Goal: Task Accomplishment & Management: Use online tool/utility

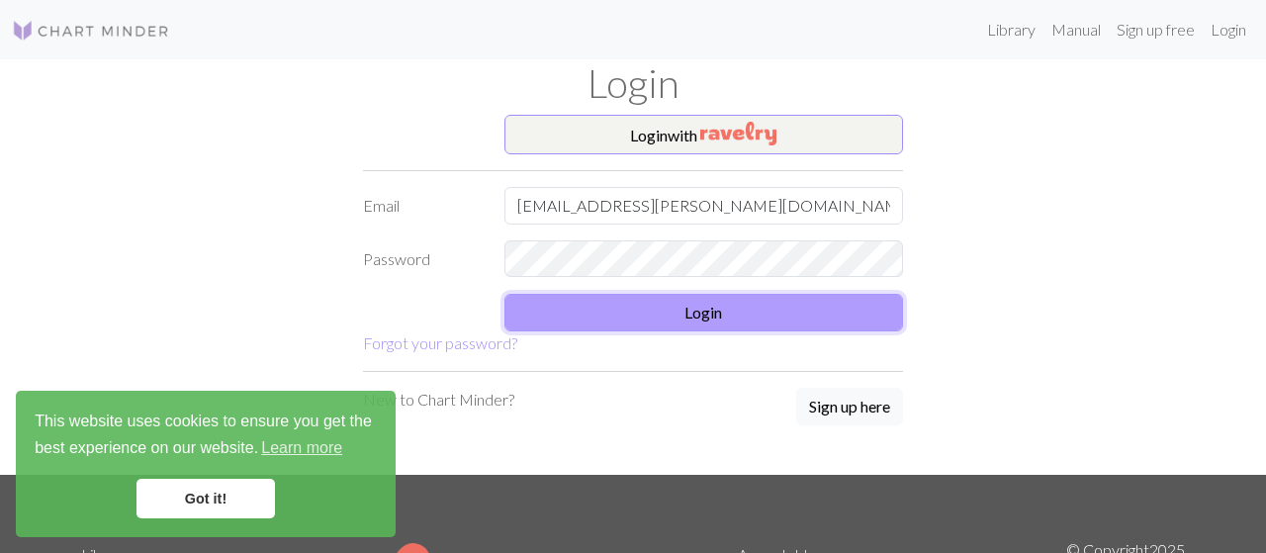
click at [713, 320] on button "Login" at bounding box center [705, 313] width 400 height 38
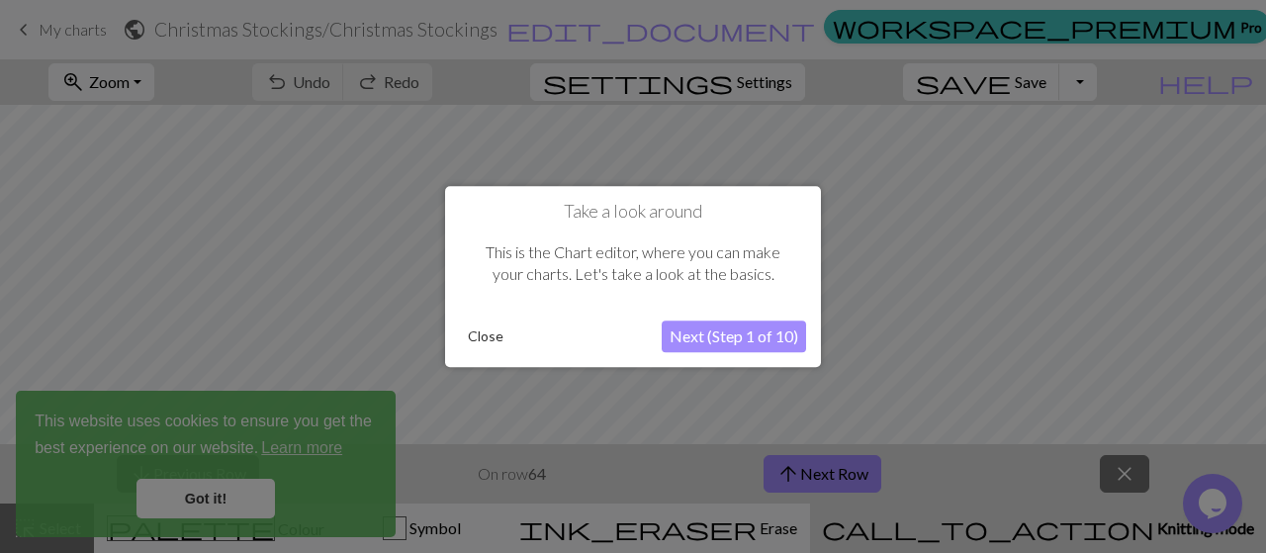
click at [485, 334] on button "Close" at bounding box center [485, 337] width 51 height 30
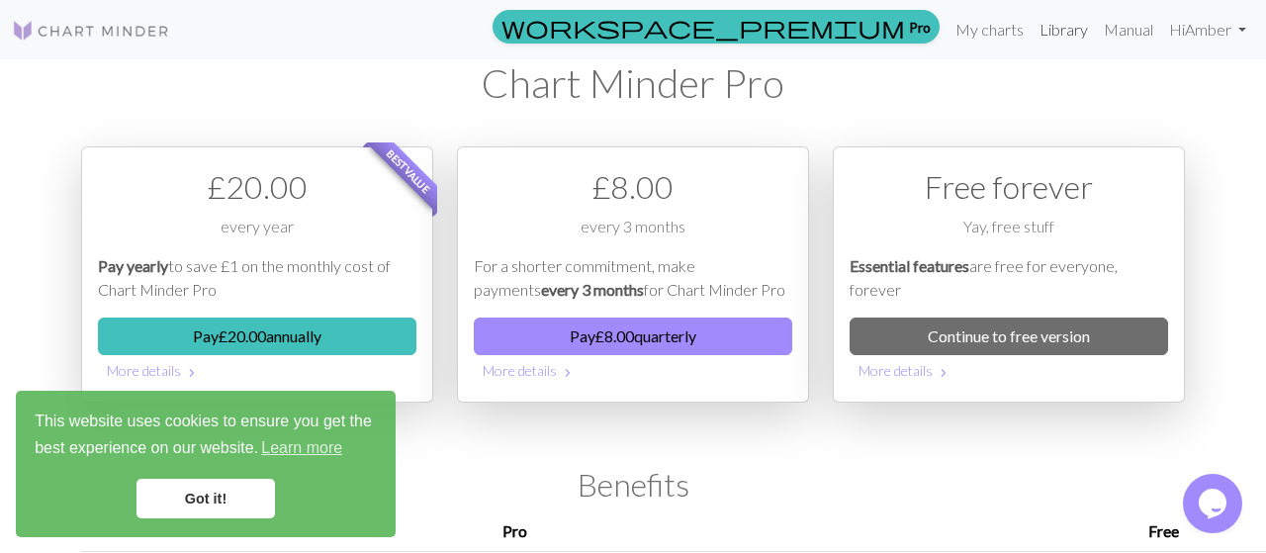
click at [1050, 31] on link "Library" at bounding box center [1064, 30] width 64 height 40
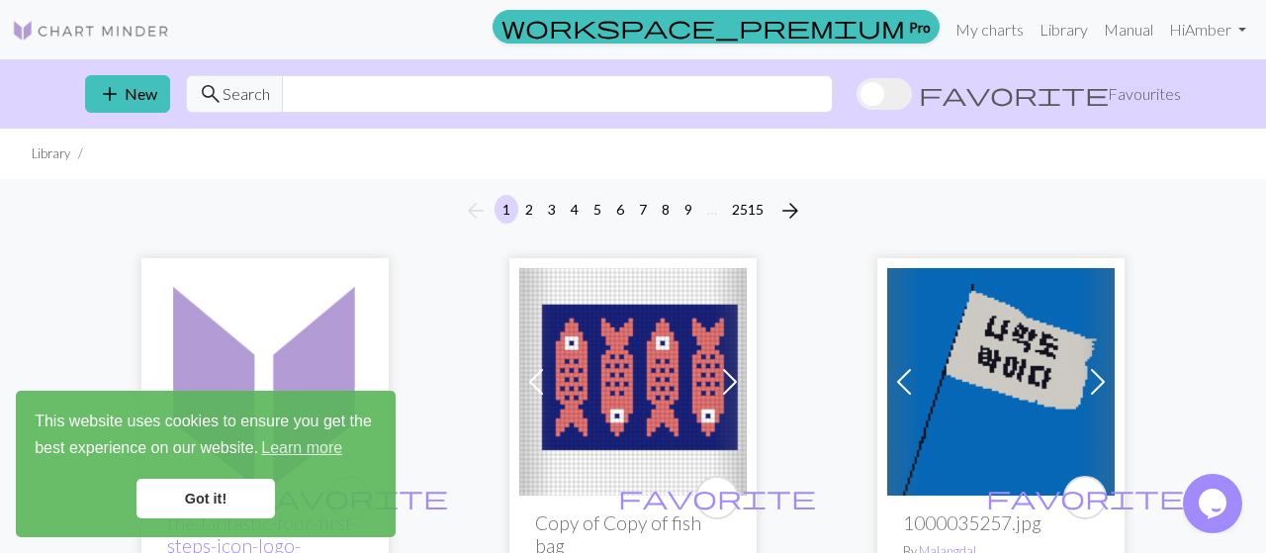
click at [245, 506] on link "Got it!" at bounding box center [206, 499] width 138 height 40
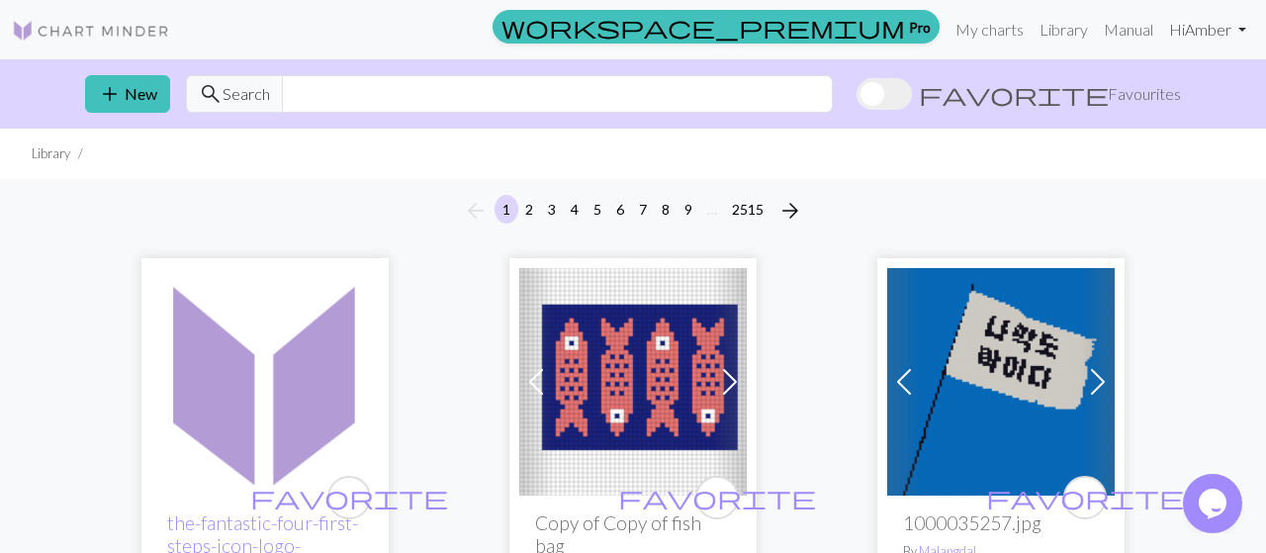
click at [1242, 27] on link "Hi [PERSON_NAME]" at bounding box center [1207, 30] width 93 height 40
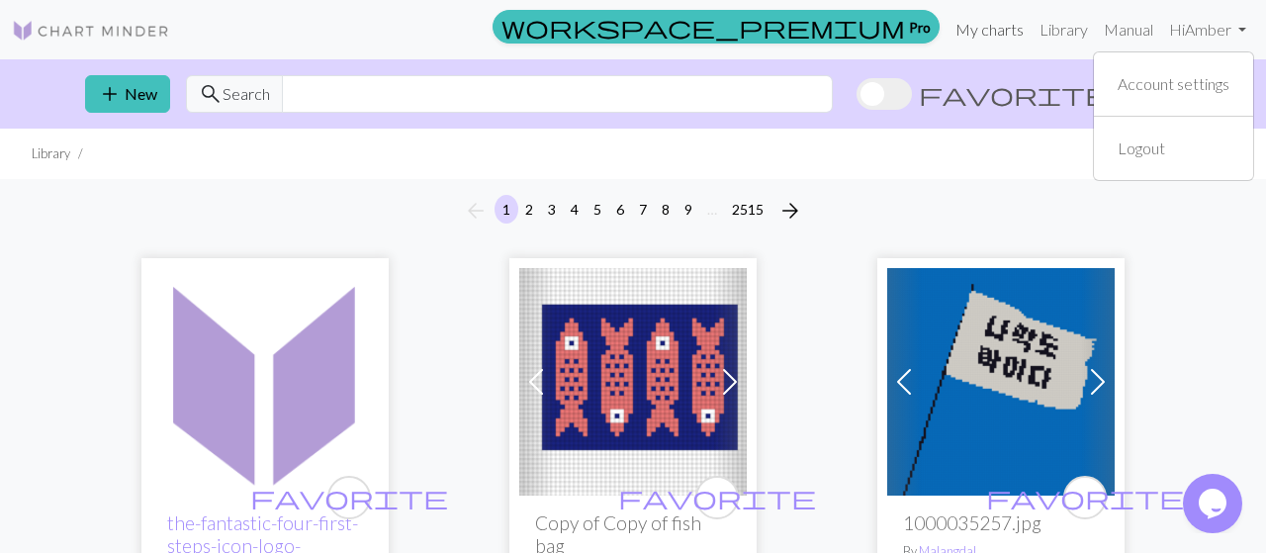
click at [986, 33] on link "My charts" at bounding box center [990, 30] width 84 height 40
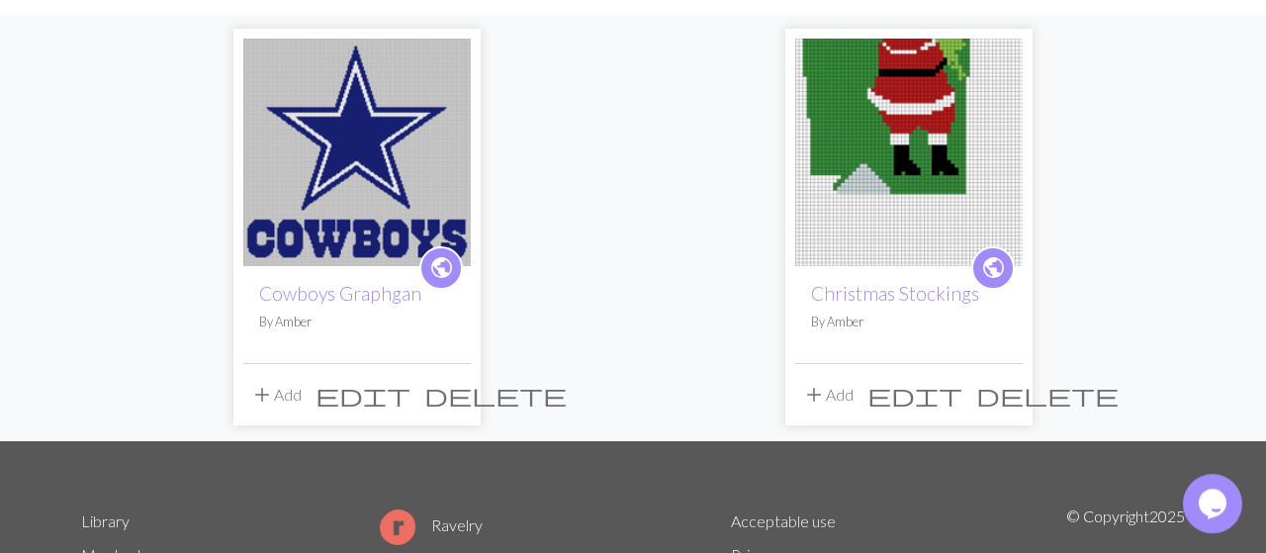
scroll to position [128, 0]
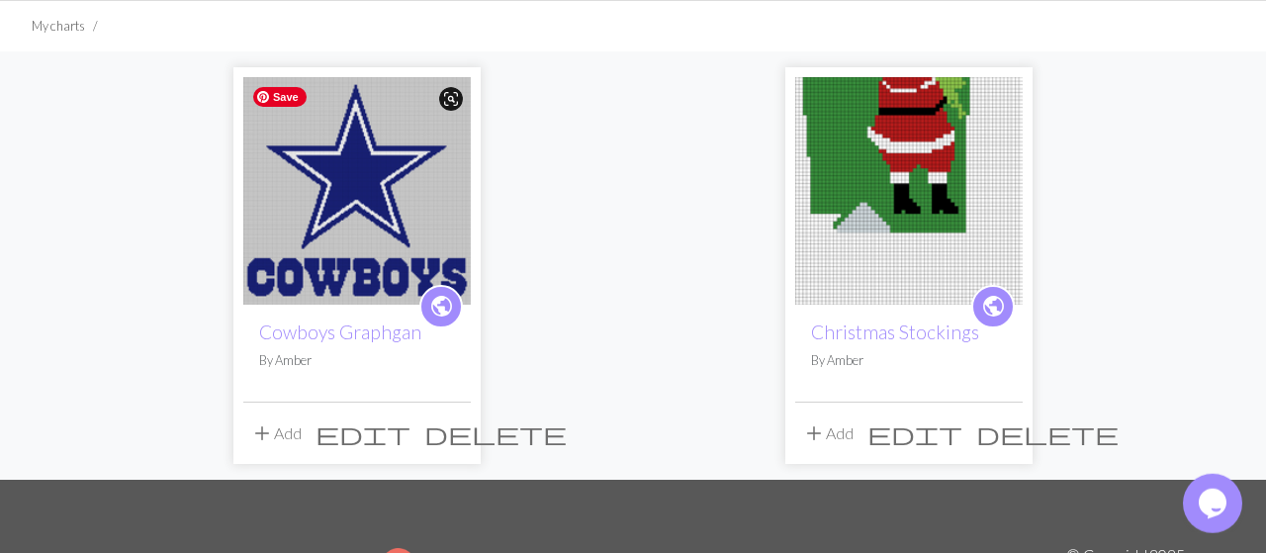
click at [352, 241] on img at bounding box center [357, 191] width 228 height 228
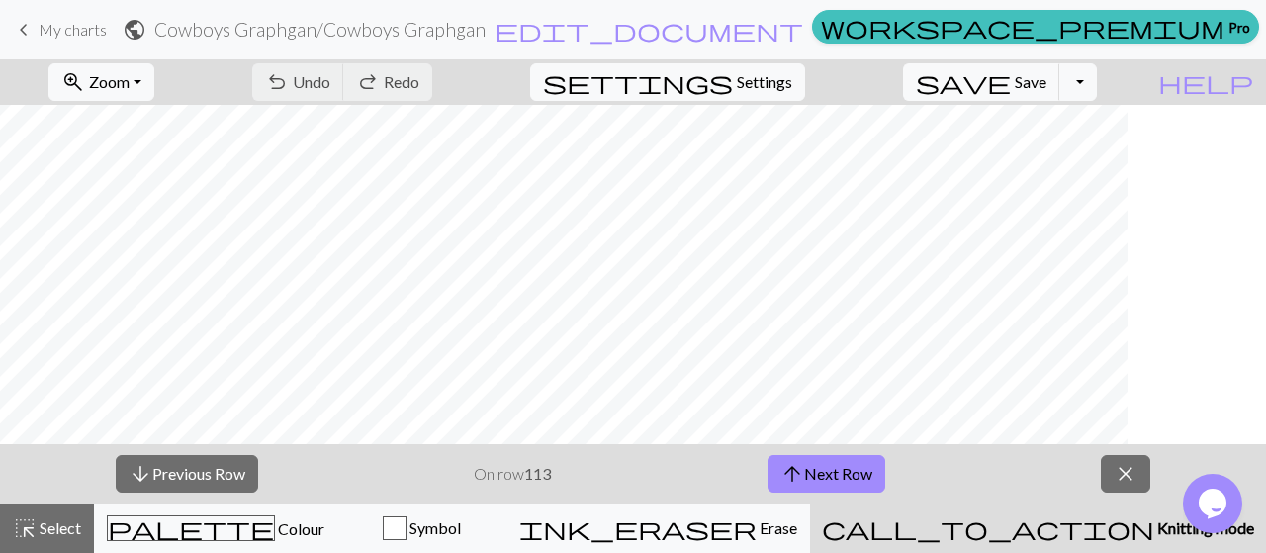
scroll to position [3191, 0]
click at [154, 86] on button "zoom_in Zoom Zoom" at bounding box center [101, 82] width 106 height 38
click at [144, 268] on button "100%" at bounding box center [128, 268] width 156 height 32
click at [130, 80] on span "Zoom" at bounding box center [109, 81] width 41 height 19
click at [141, 236] on button "50%" at bounding box center [128, 237] width 156 height 32
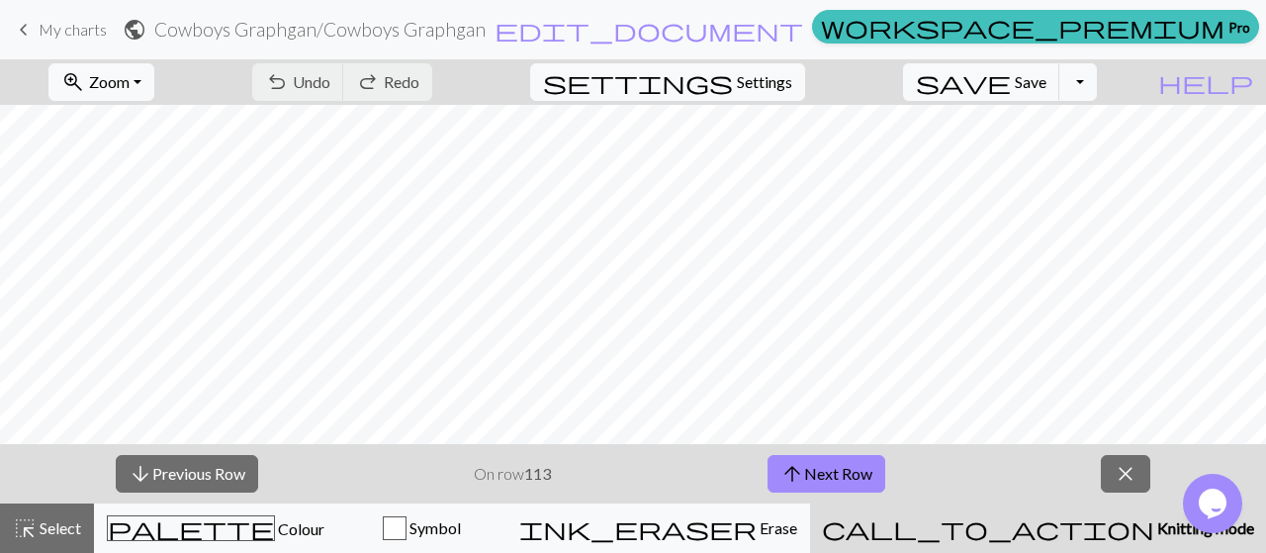
scroll to position [1450, 0]
click at [154, 86] on button "zoom_in Zoom Zoom" at bounding box center [101, 82] width 106 height 38
click at [166, 152] on button "Fit width" at bounding box center [128, 156] width 156 height 32
click at [154, 80] on button "zoom_in Zoom Zoom" at bounding box center [101, 82] width 106 height 38
click at [161, 164] on button "Fit width" at bounding box center [128, 156] width 156 height 32
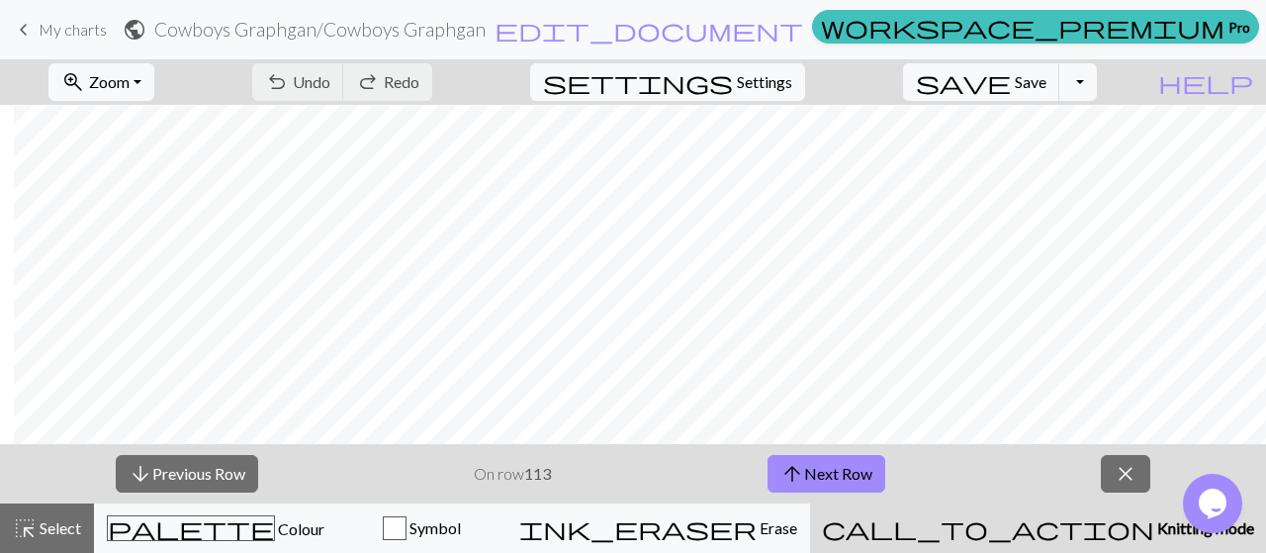
scroll to position [1096, 475]
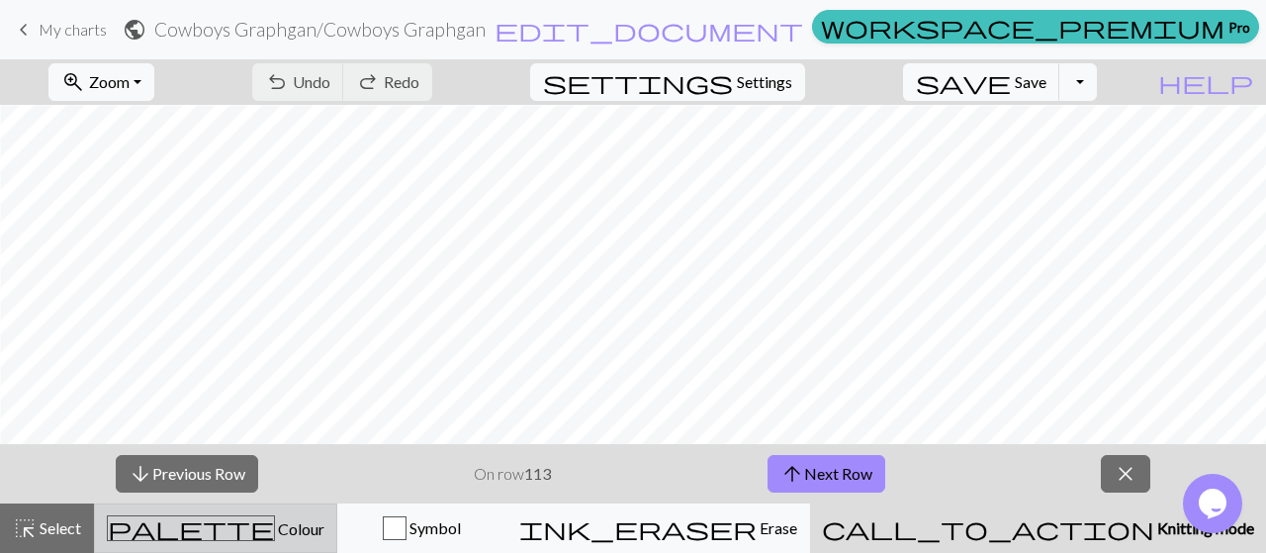
click at [275, 528] on span "Colour" at bounding box center [299, 528] width 49 height 19
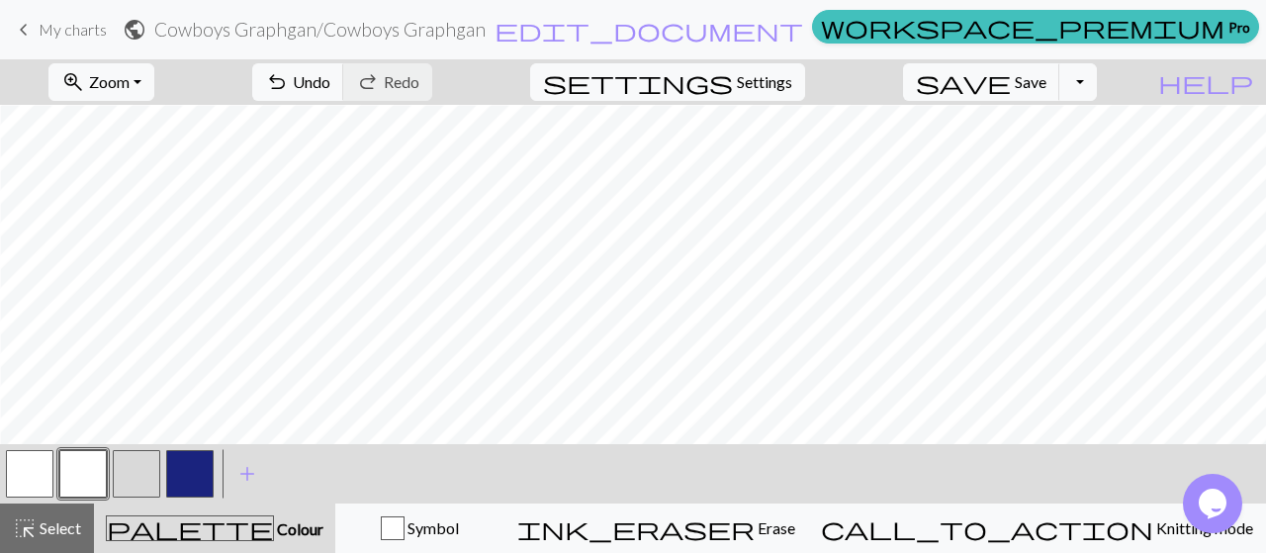
click at [203, 478] on button "button" at bounding box center [189, 473] width 47 height 47
click at [145, 476] on button "button" at bounding box center [136, 473] width 47 height 47
click at [191, 478] on button "button" at bounding box center [189, 473] width 47 height 47
click at [132, 476] on button "button" at bounding box center [136, 473] width 47 height 47
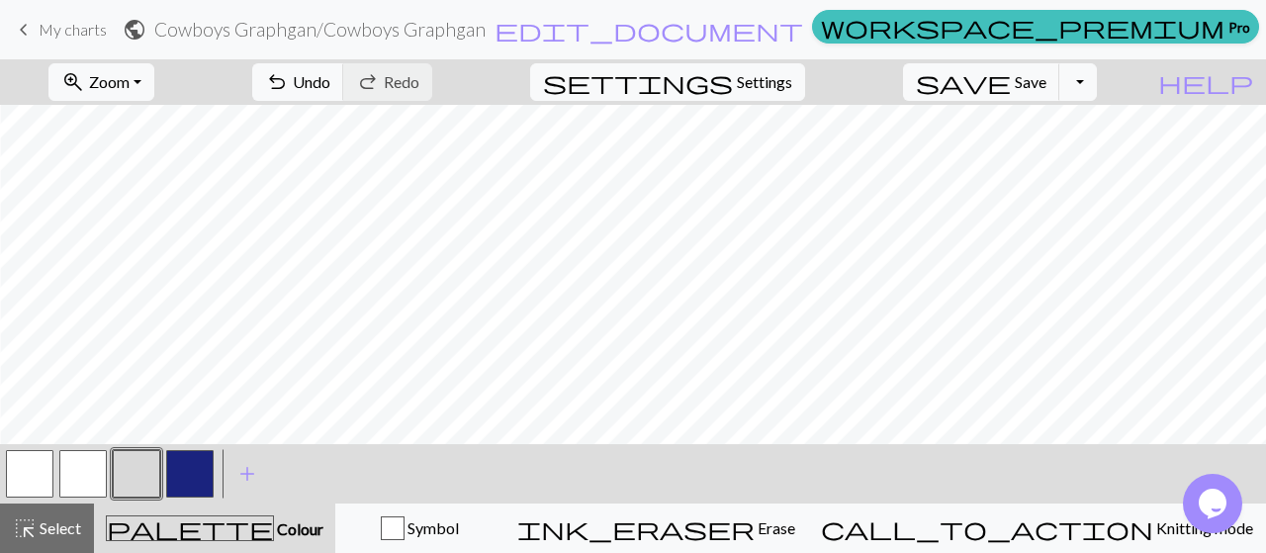
click at [184, 486] on button "button" at bounding box center [189, 473] width 47 height 47
click at [122, 485] on button "button" at bounding box center [136, 473] width 47 height 47
click at [186, 476] on button "button" at bounding box center [189, 473] width 47 height 47
click at [130, 484] on button "button" at bounding box center [136, 473] width 47 height 47
click at [191, 465] on button "button" at bounding box center [189, 473] width 47 height 47
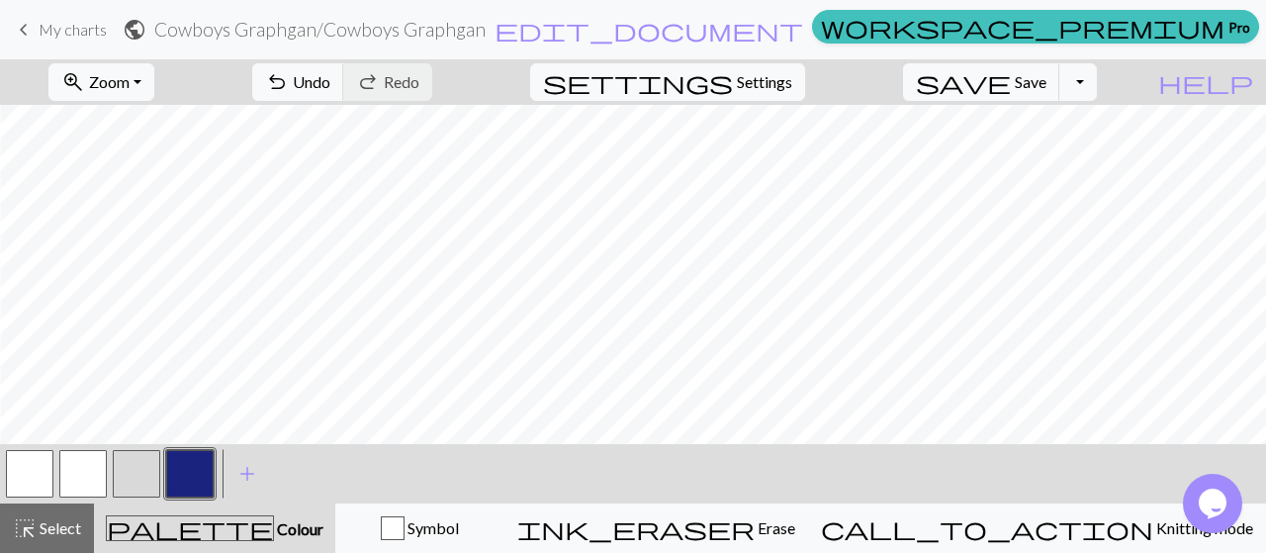
click at [191, 470] on button "button" at bounding box center [189, 473] width 47 height 47
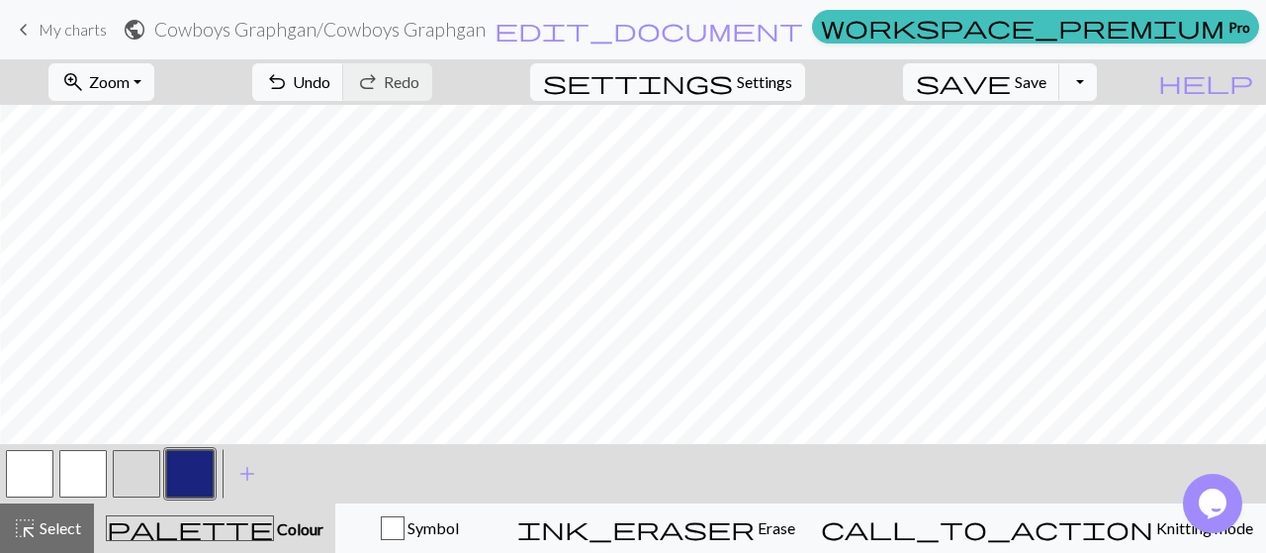
click at [196, 466] on button "button" at bounding box center [189, 473] width 47 height 47
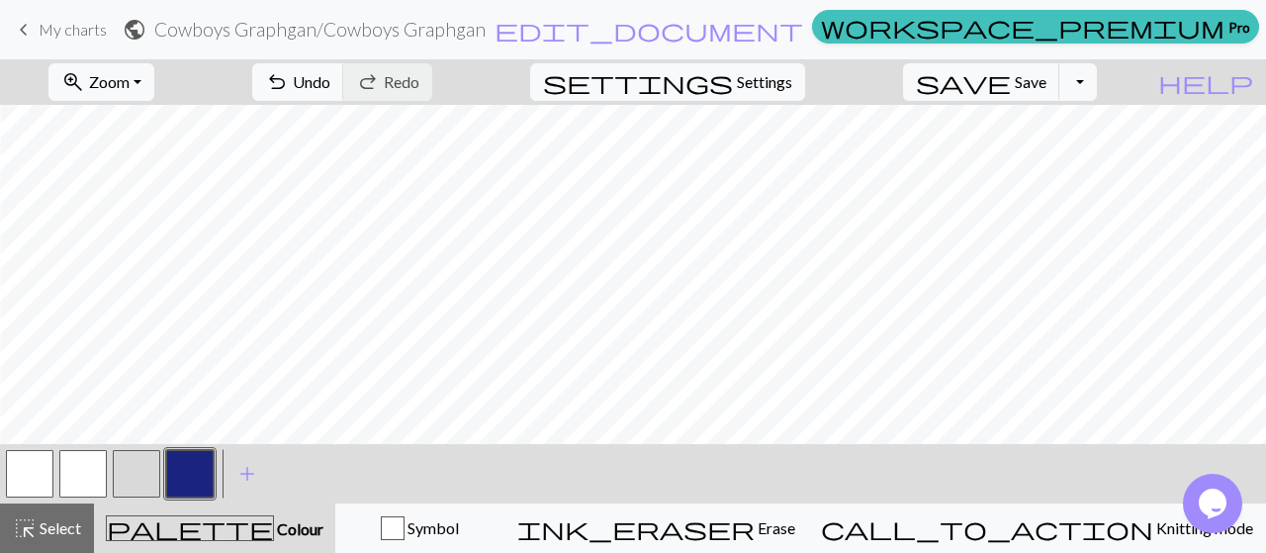
click at [80, 474] on button "button" at bounding box center [82, 473] width 47 height 47
click at [202, 466] on button "button" at bounding box center [189, 473] width 47 height 47
click at [91, 481] on button "button" at bounding box center [82, 473] width 47 height 47
click at [198, 462] on button "button" at bounding box center [189, 473] width 47 height 47
click at [88, 474] on button "button" at bounding box center [82, 473] width 47 height 47
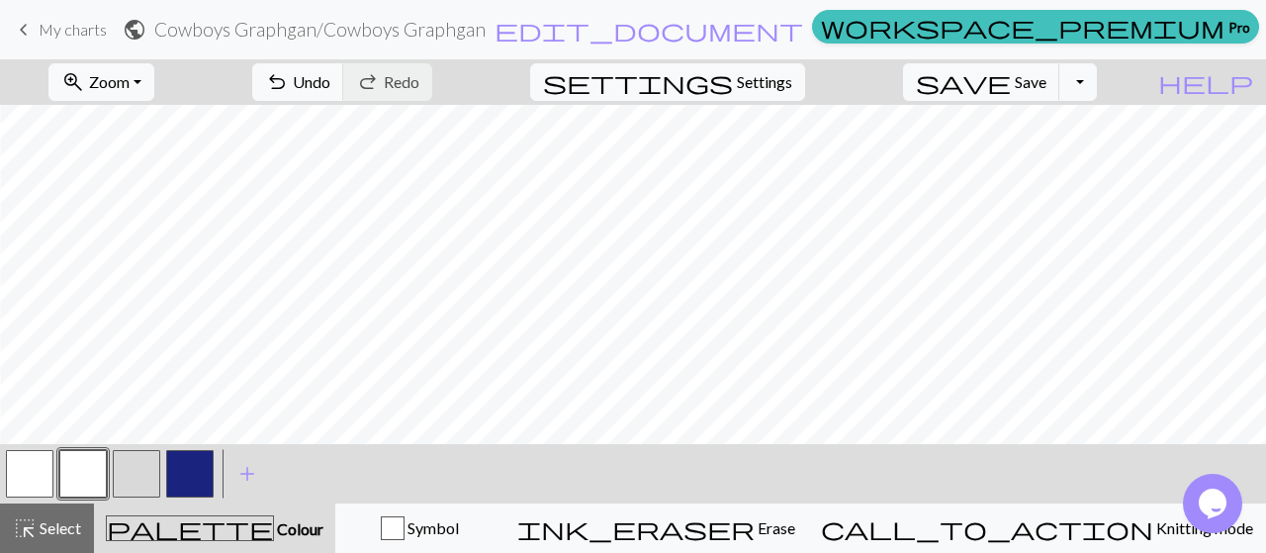
click at [197, 471] on button "button" at bounding box center [189, 473] width 47 height 47
click at [90, 479] on button "button" at bounding box center [82, 473] width 47 height 47
click at [195, 479] on button "button" at bounding box center [189, 473] width 47 height 47
click at [85, 491] on button "button" at bounding box center [82, 473] width 47 height 47
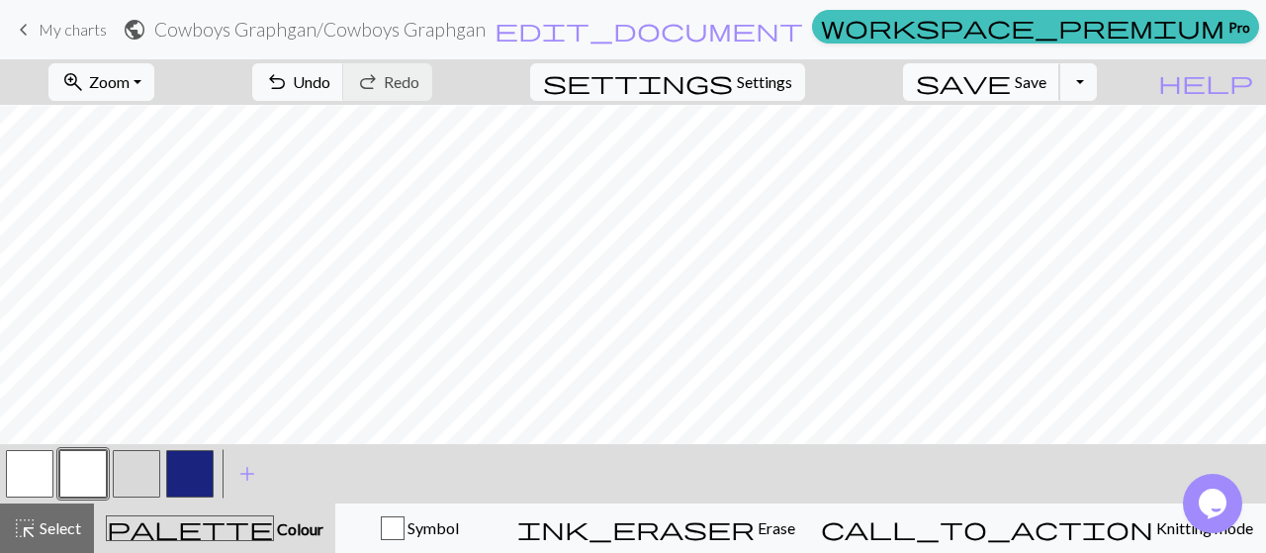
click at [1047, 74] on span "Save" at bounding box center [1031, 81] width 32 height 19
